Goal: Transaction & Acquisition: Purchase product/service

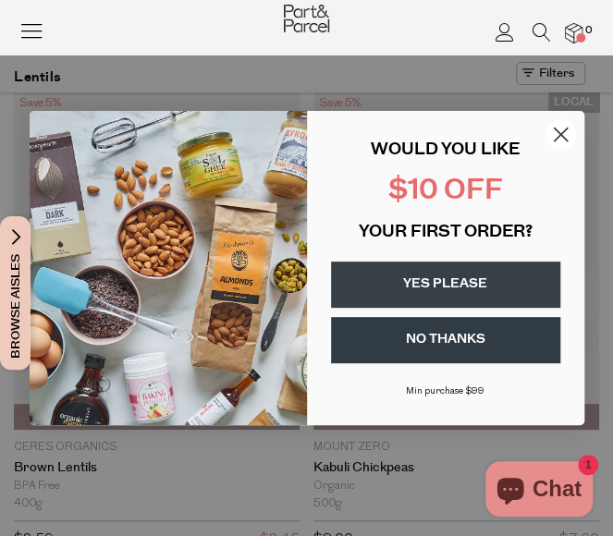
click at [438, 284] on button "YES PLEASE" at bounding box center [445, 285] width 229 height 46
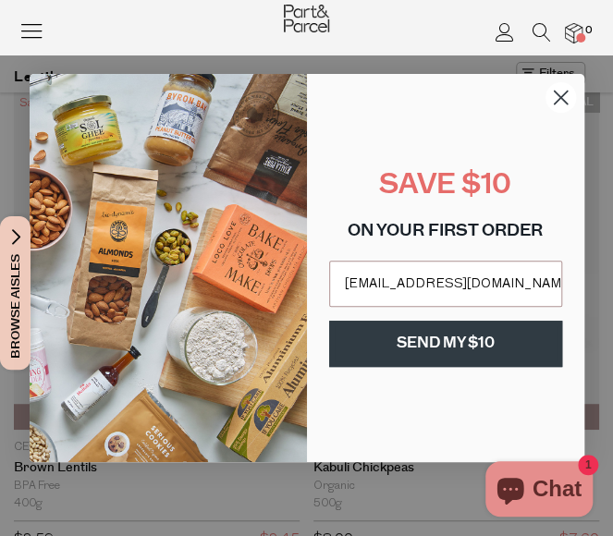
type input "[EMAIL_ADDRESS][DOMAIN_NAME]"
click at [423, 354] on button "SEND MY $10" at bounding box center [445, 344] width 233 height 46
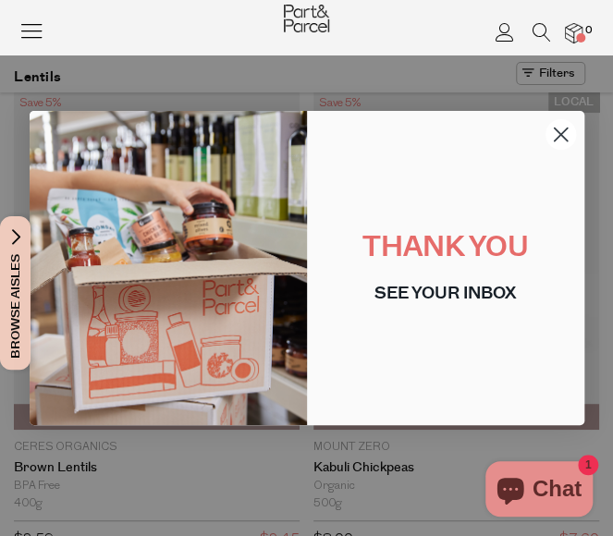
click at [563, 130] on circle "Close dialog" at bounding box center [560, 134] width 31 height 31
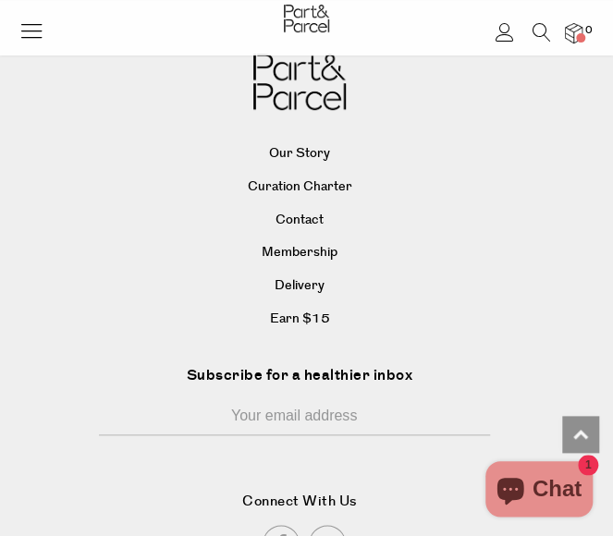
scroll to position [3943, 0]
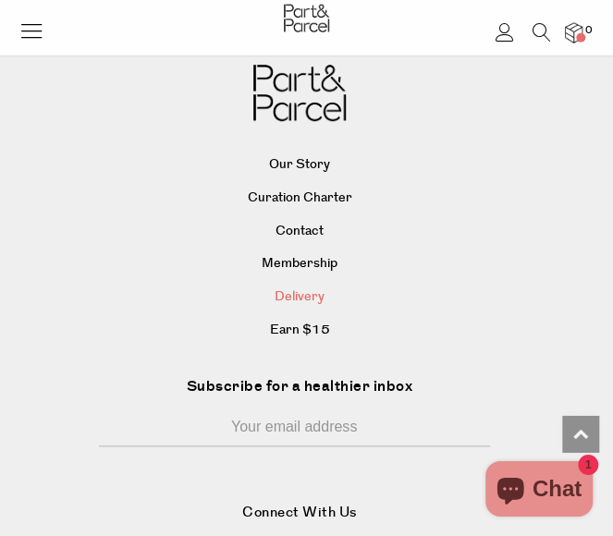
click at [315, 290] on link "Delivery" at bounding box center [300, 298] width 538 height 28
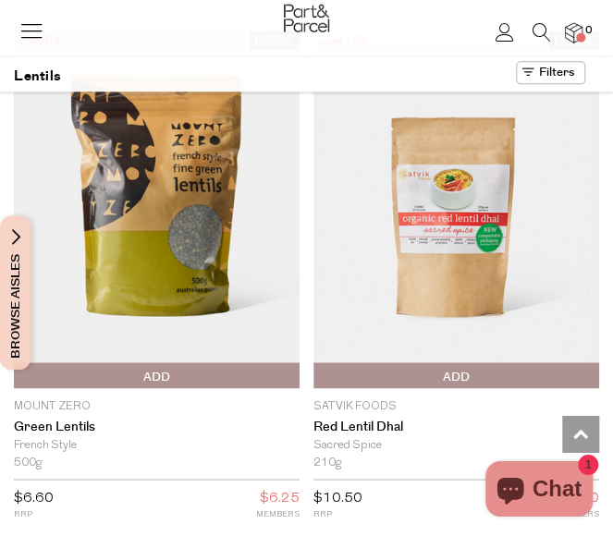
scroll to position [569, 0]
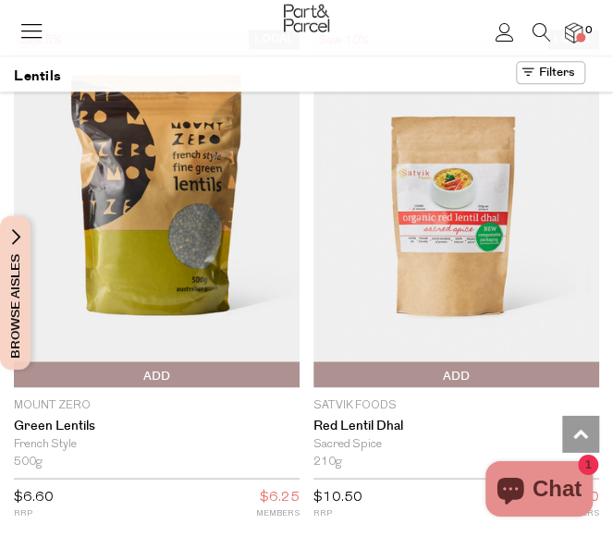
click at [171, 271] on img at bounding box center [157, 209] width 286 height 357
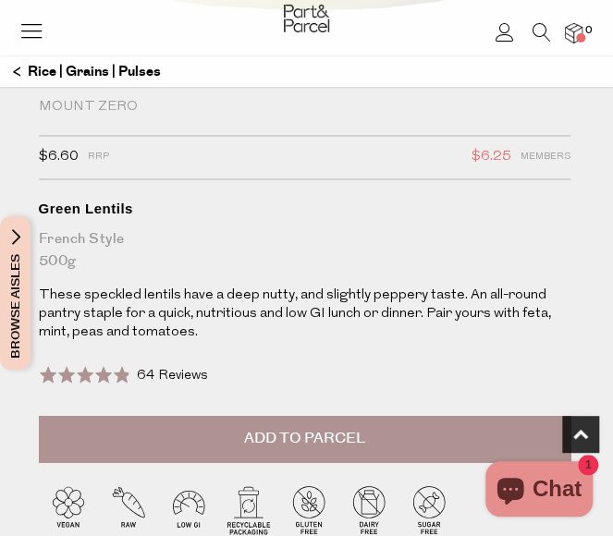
scroll to position [706, 0]
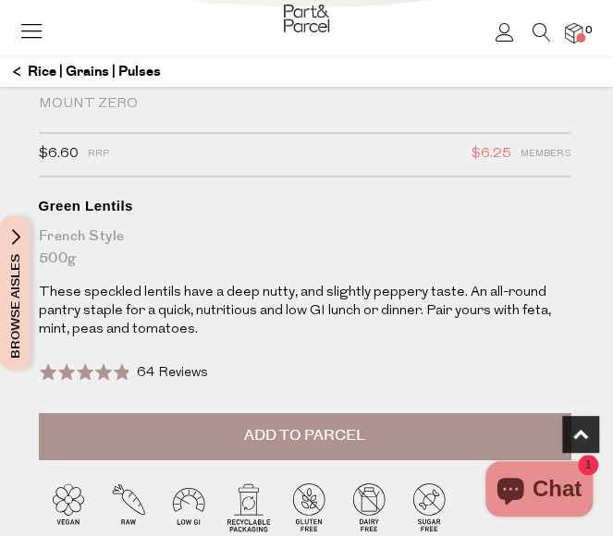
click at [507, 34] on icon at bounding box center [504, 32] width 19 height 18
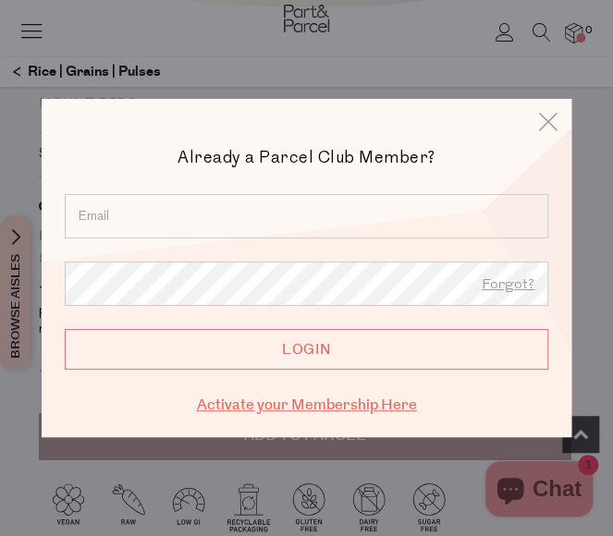
click at [376, 404] on link "Activate your Membership Here" at bounding box center [307, 405] width 220 height 21
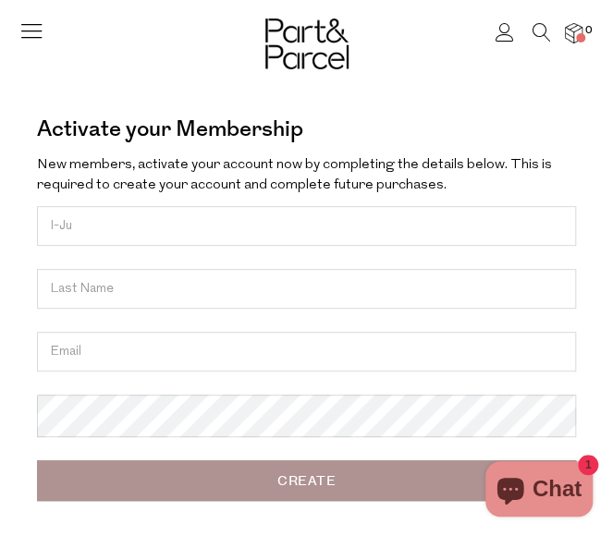
type input "I-Ju"
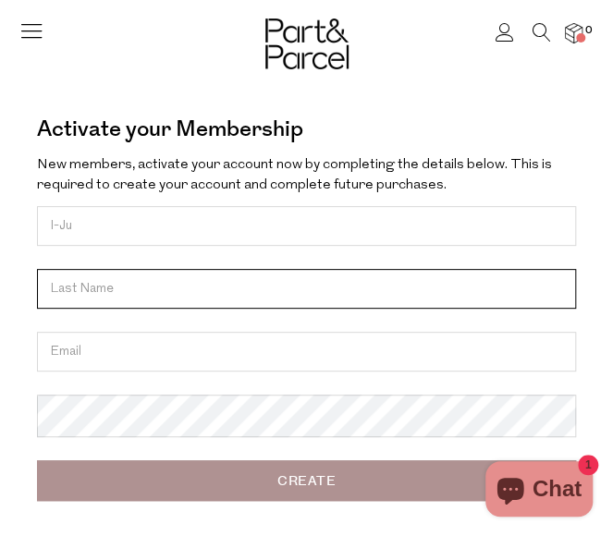
click at [125, 293] on input "text" at bounding box center [306, 289] width 539 height 40
type input "Ho"
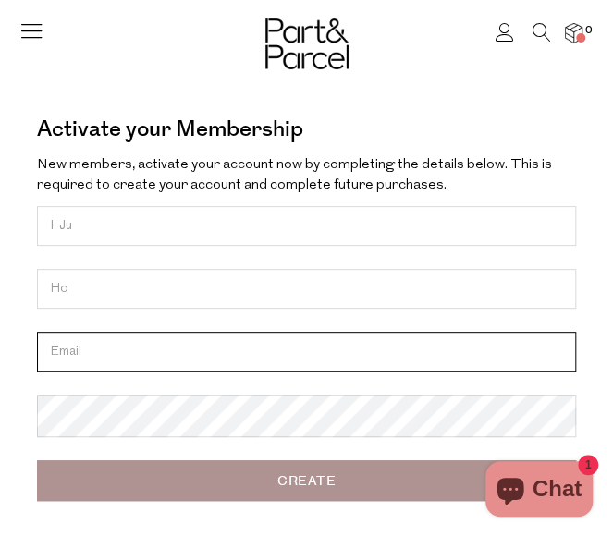
click at [109, 353] on input "email" at bounding box center [306, 352] width 539 height 40
type input "[EMAIL_ADDRESS][DOMAIN_NAME]"
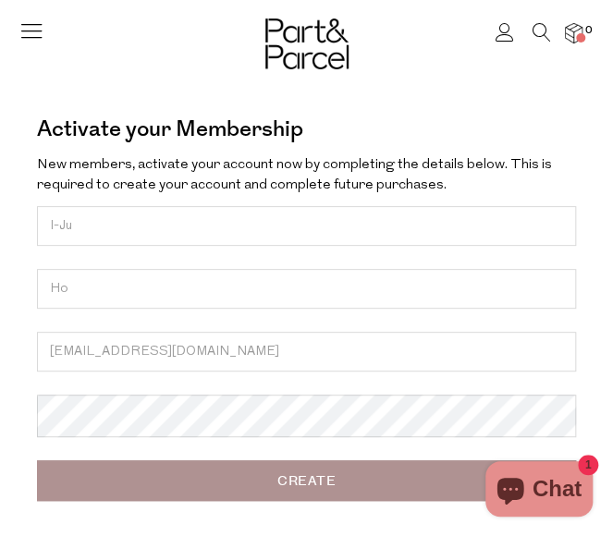
click at [193, 482] on input "Create" at bounding box center [306, 480] width 539 height 41
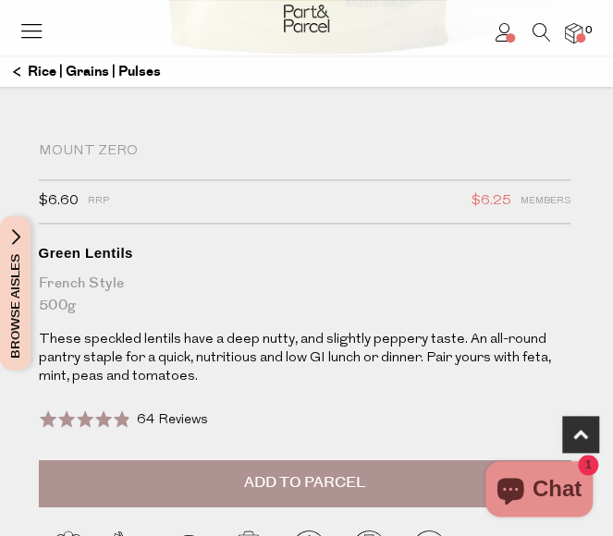
scroll to position [642, 0]
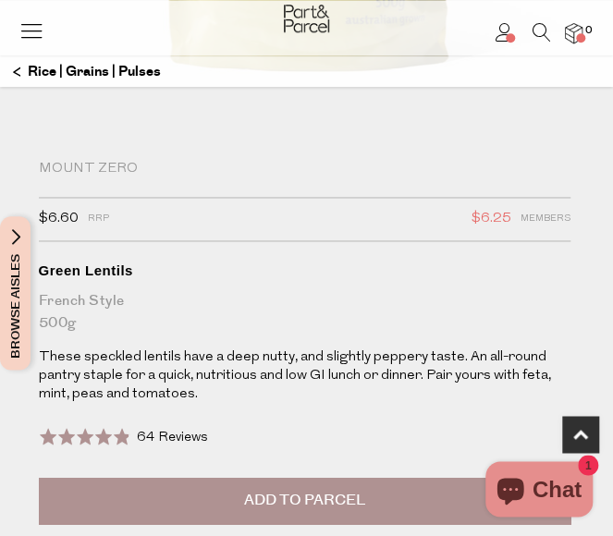
click at [148, 216] on div "$6.60 RRP $6.25 Members" at bounding box center [305, 219] width 532 height 44
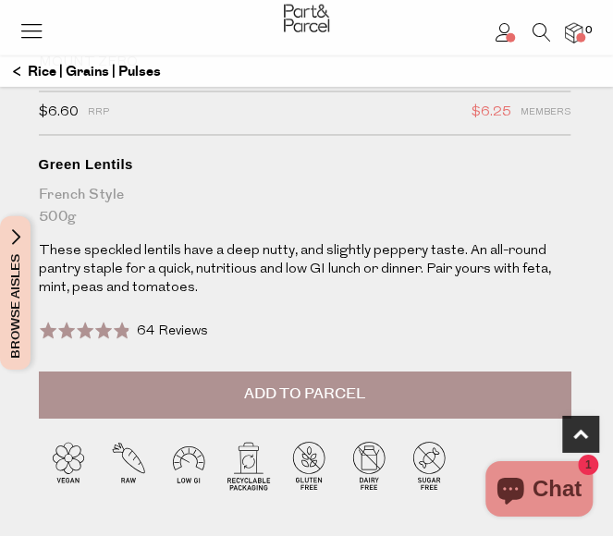
scroll to position [748, 0]
click at [218, 402] on button "Add to Parcel" at bounding box center [305, 394] width 532 height 46
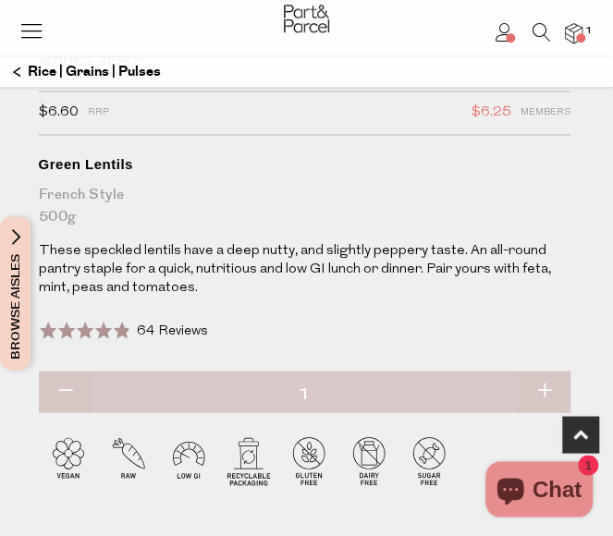
click at [545, 388] on button "button" at bounding box center [544, 391] width 53 height 41
type input "2"
click at [572, 37] on img at bounding box center [574, 32] width 18 height 19
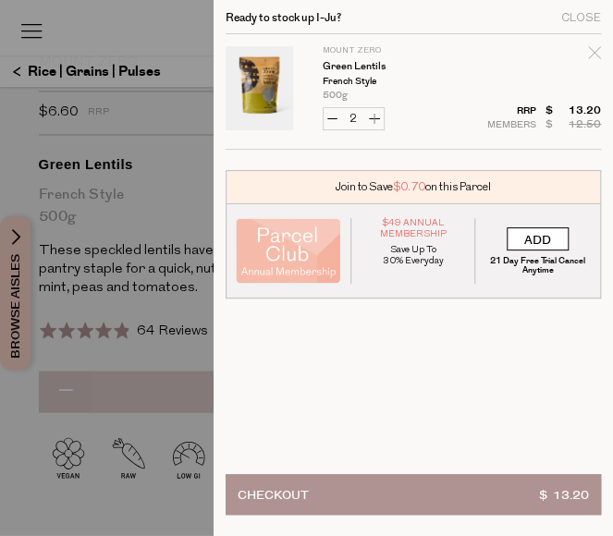
click at [534, 243] on input "ADD" at bounding box center [538, 238] width 62 height 23
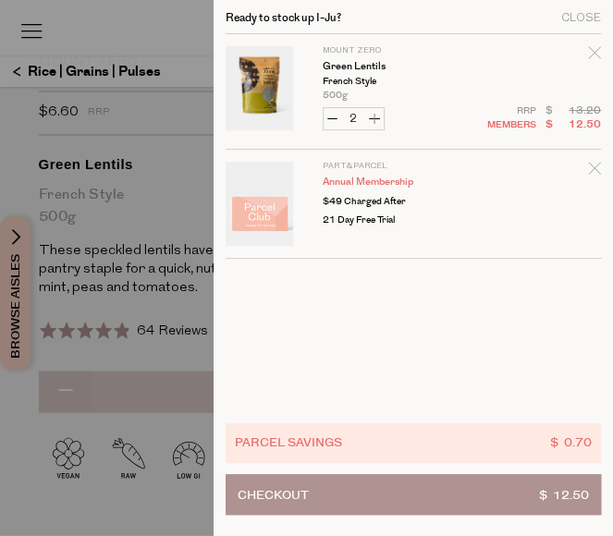
click at [179, 23] on div at bounding box center [306, 268] width 613 height 536
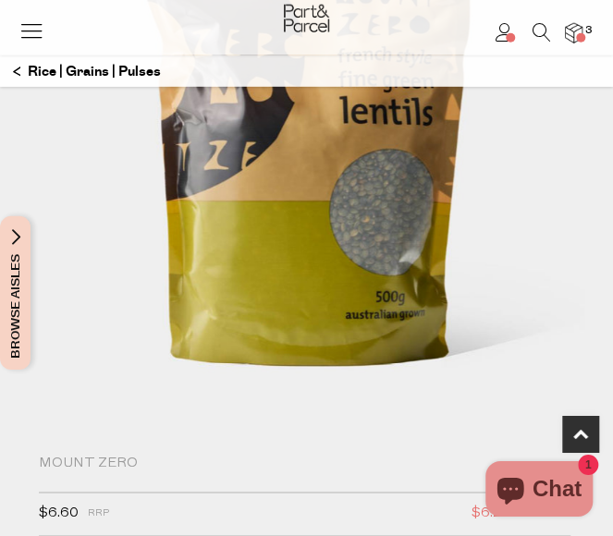
scroll to position [340, 0]
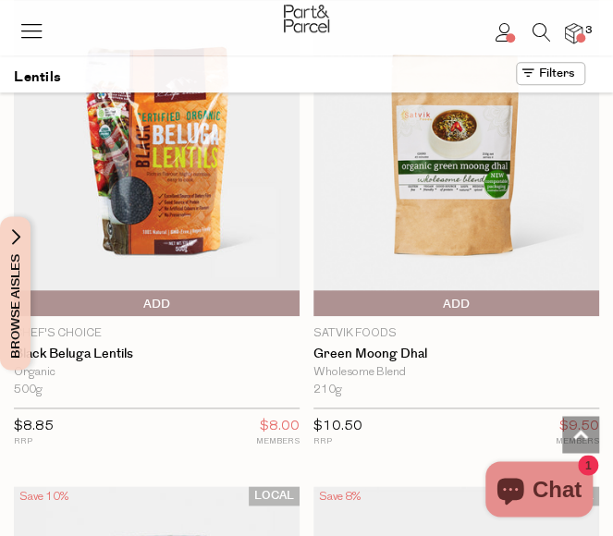
scroll to position [2162, 0]
click at [215, 239] on img at bounding box center [157, 147] width 286 height 337
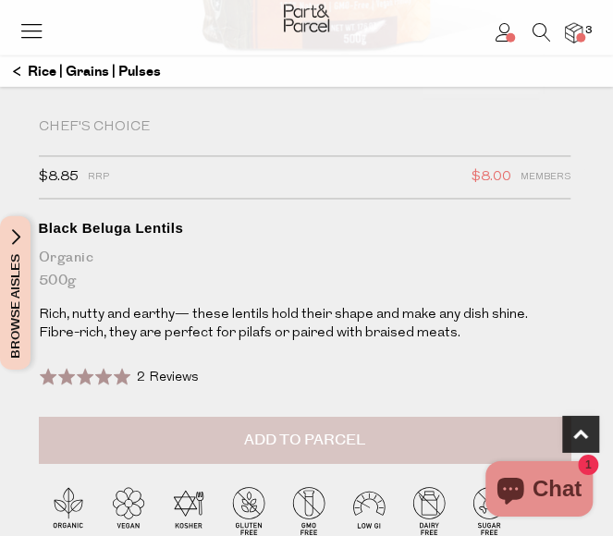
scroll to position [718, 0]
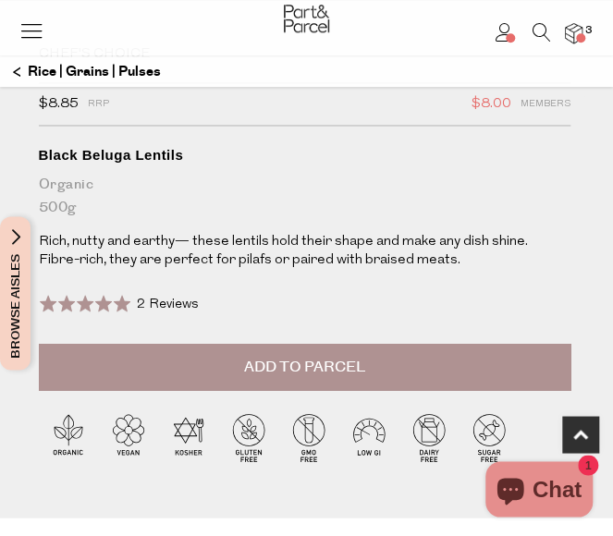
click at [329, 365] on span "Add to Parcel" at bounding box center [304, 366] width 121 height 21
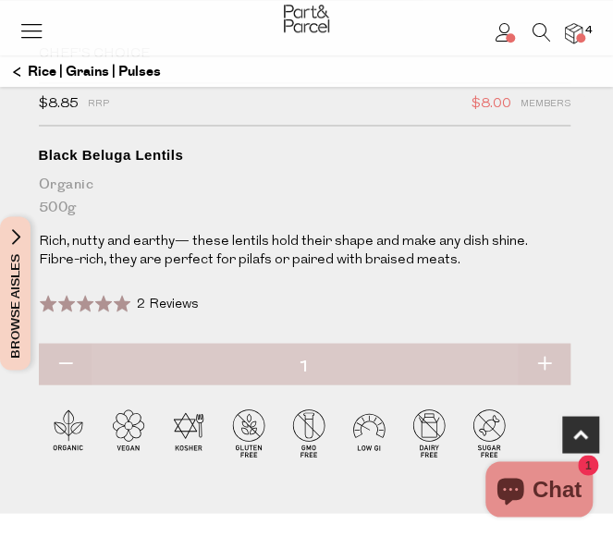
click at [537, 35] on icon at bounding box center [542, 32] width 18 height 18
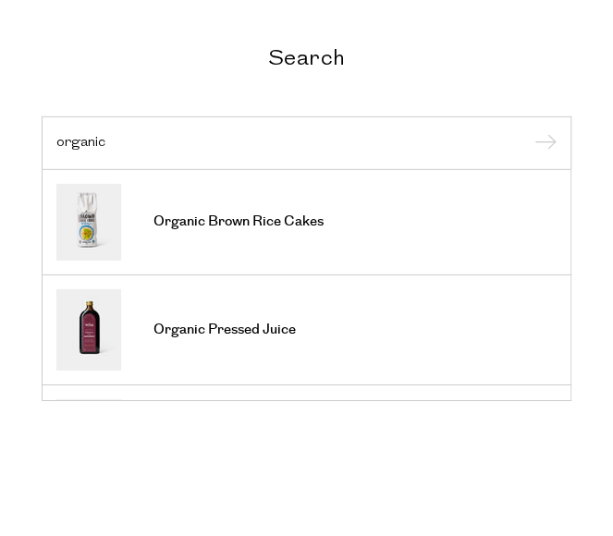
type input "organic"
click at [529, 130] on input "submit" at bounding box center [543, 144] width 28 height 28
